Goal: Transaction & Acquisition: Purchase product/service

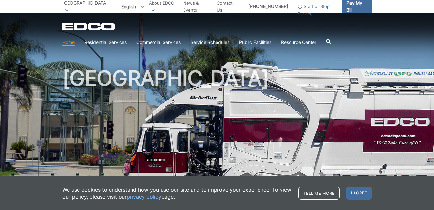
click at [348, 3] on span "Pay My Bill" at bounding box center [356, 6] width 20 height 14
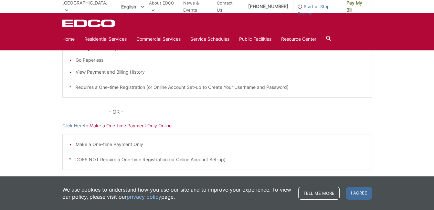
scroll to position [194, 0]
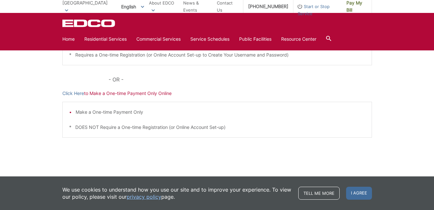
drag, startPoint x: 359, startPoint y: 192, endPoint x: 356, endPoint y: 190, distance: 3.3
click at [358, 192] on span "I agree" at bounding box center [359, 193] width 26 height 13
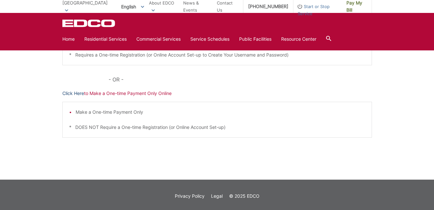
click at [79, 94] on link "Click Here" at bounding box center [73, 93] width 22 height 7
